Goal: Find specific page/section: Find specific page/section

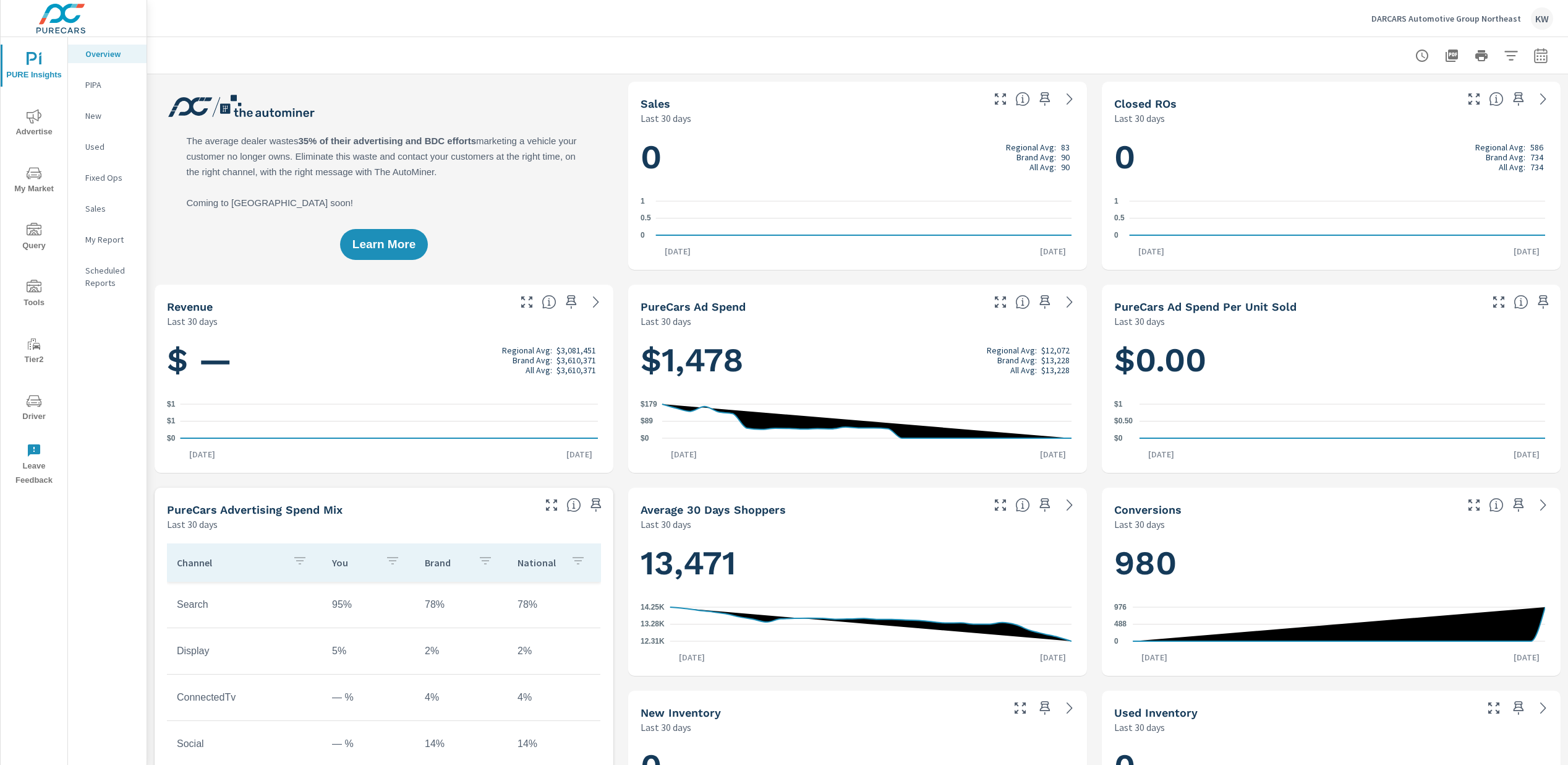
click at [26, 408] on span "Driver" at bounding box center [34, 409] width 59 height 30
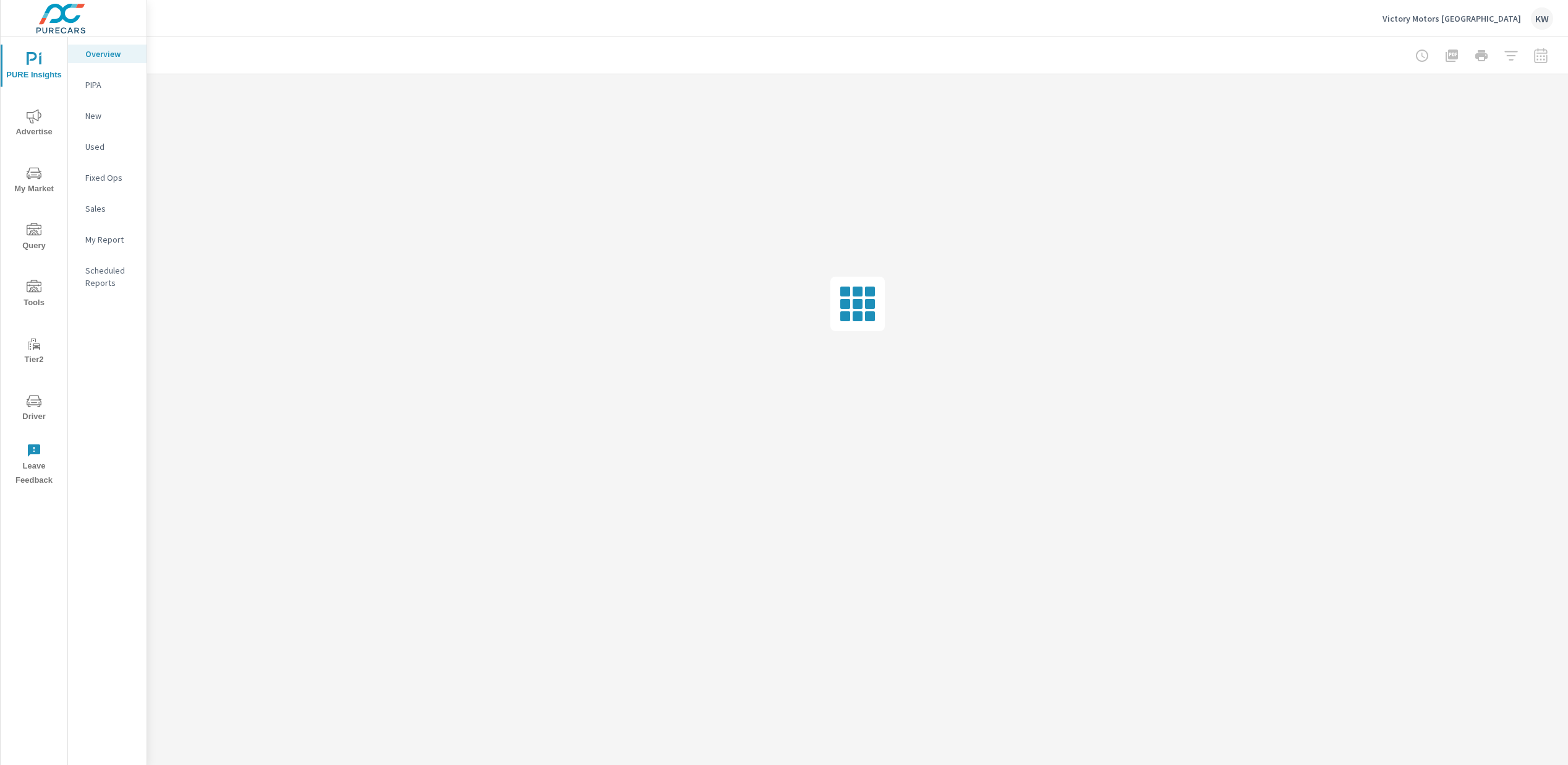
click at [31, 414] on span "Driver" at bounding box center [34, 409] width 59 height 30
